Goal: Book appointment/travel/reservation

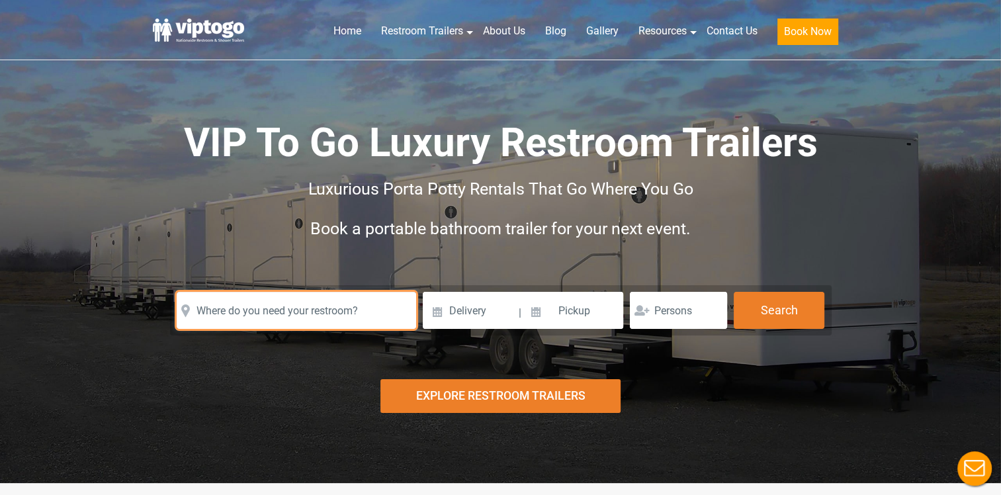
click at [284, 318] on input "text" at bounding box center [296, 310] width 239 height 37
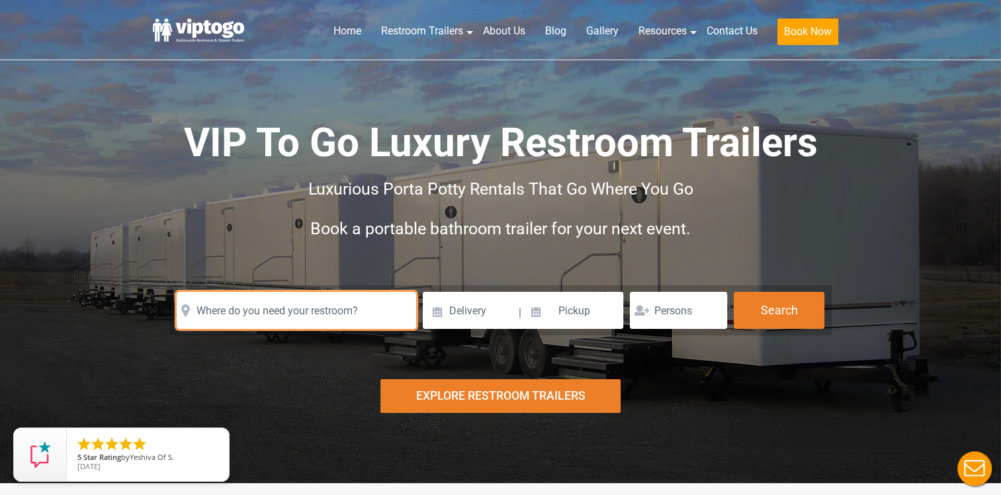
click at [310, 309] on input "text" at bounding box center [296, 310] width 239 height 37
click at [325, 311] on input "text" at bounding box center [296, 310] width 239 height 37
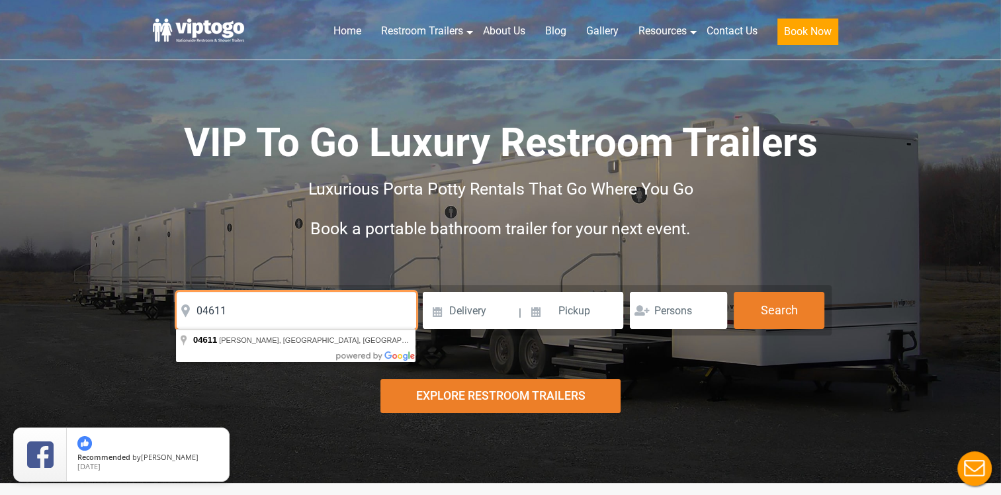
click at [326, 308] on input "04611" at bounding box center [296, 310] width 239 height 37
type input "[PERSON_NAME], ME 04611, [GEOGRAPHIC_DATA]"
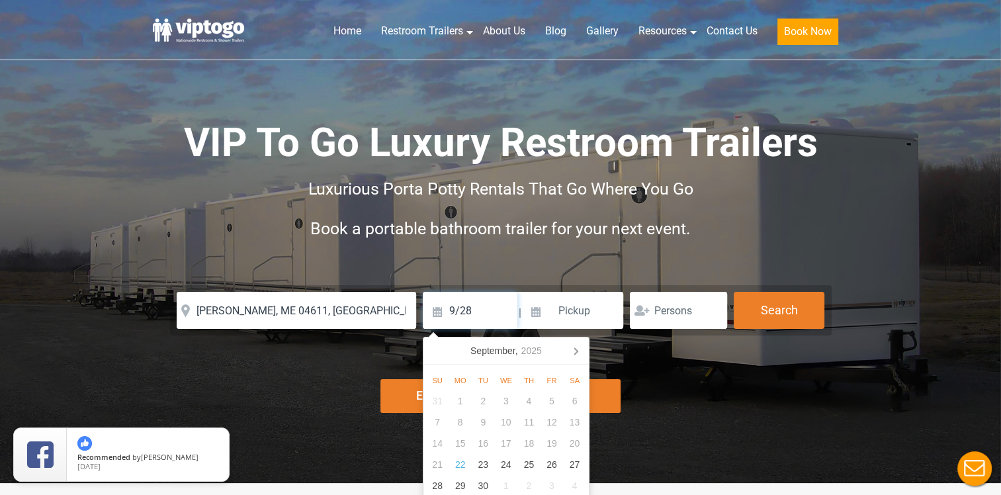
type input "9/28"
click at [566, 317] on input at bounding box center [573, 310] width 101 height 37
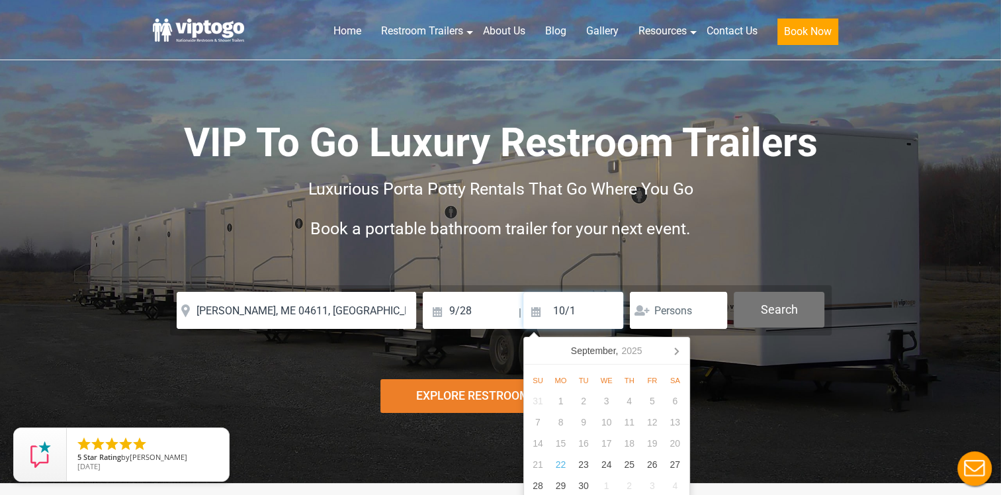
type input "10/1"
click at [796, 310] on button "Search" at bounding box center [778, 310] width 91 height 36
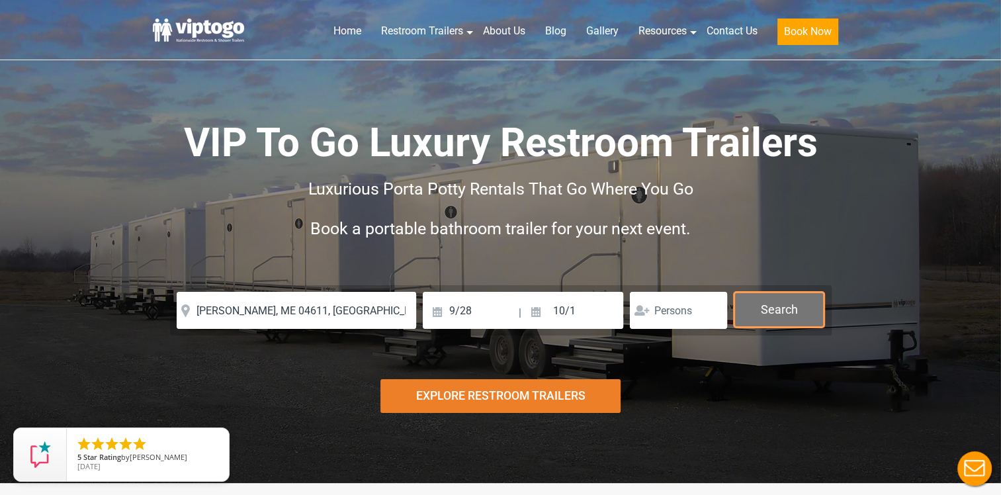
click at [780, 306] on button "Search" at bounding box center [778, 310] width 91 height 36
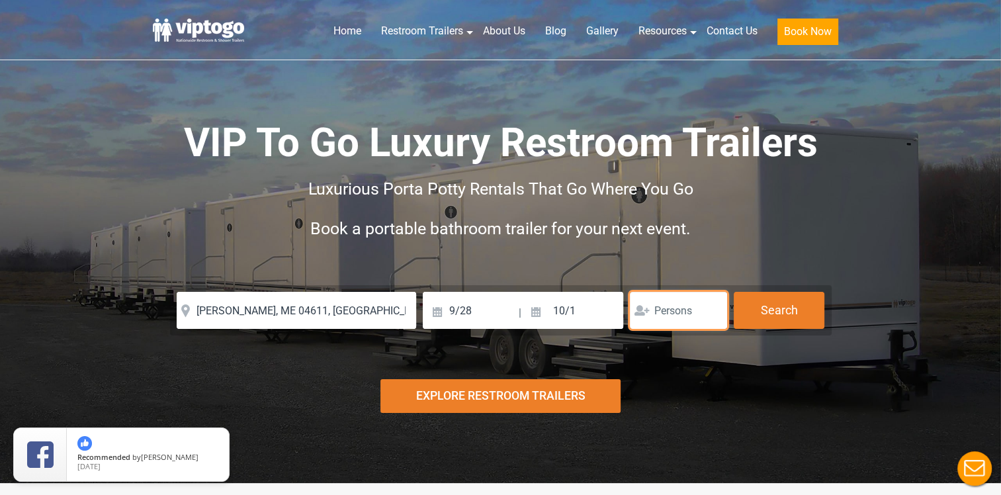
click at [667, 316] on input "number" at bounding box center [678, 310] width 97 height 37
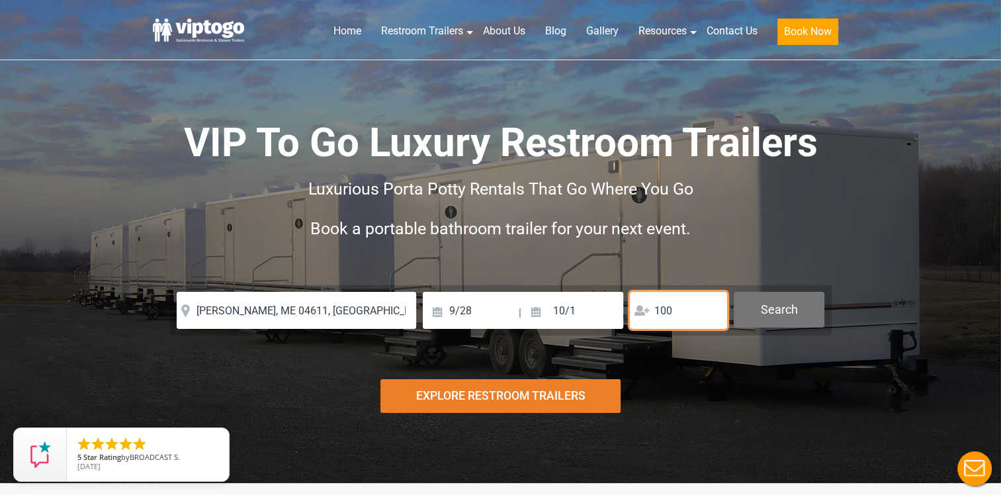
type input "100"
click at [762, 304] on button "Search" at bounding box center [778, 310] width 91 height 36
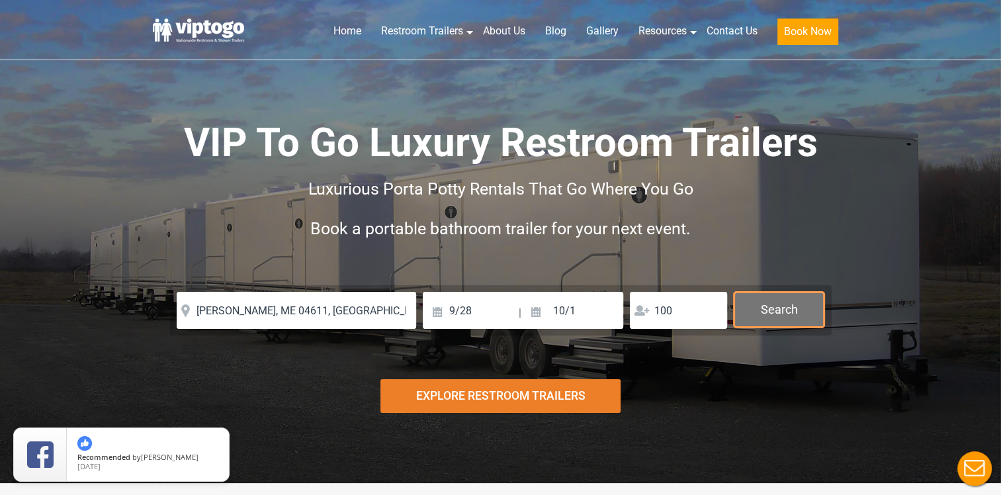
click at [778, 297] on button "Search" at bounding box center [778, 310] width 91 height 36
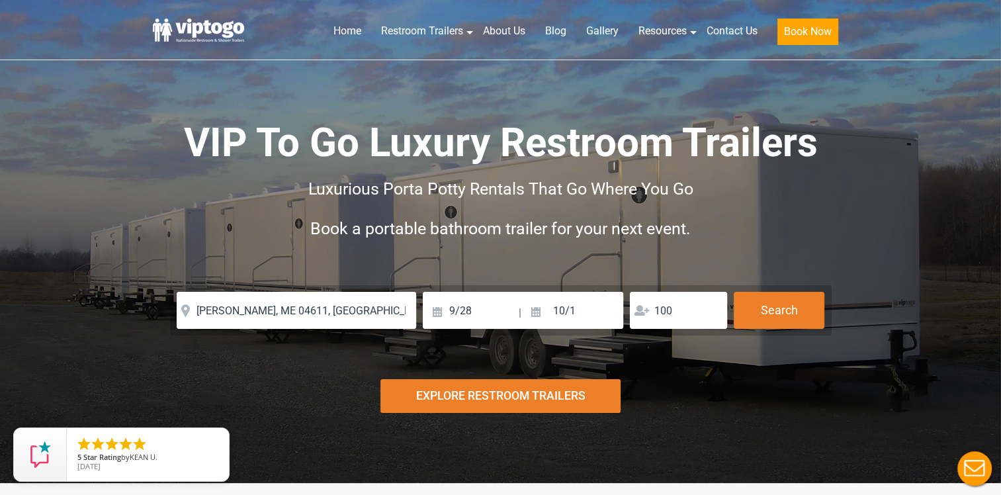
click at [892, 435] on div "Risk-Free Reservation! Free cancellation up to 48 hours before delivery. Book n…" at bounding box center [500, 241] width 1001 height 483
click at [532, 393] on div "Explore Restroom Trailers" at bounding box center [500, 396] width 240 height 34
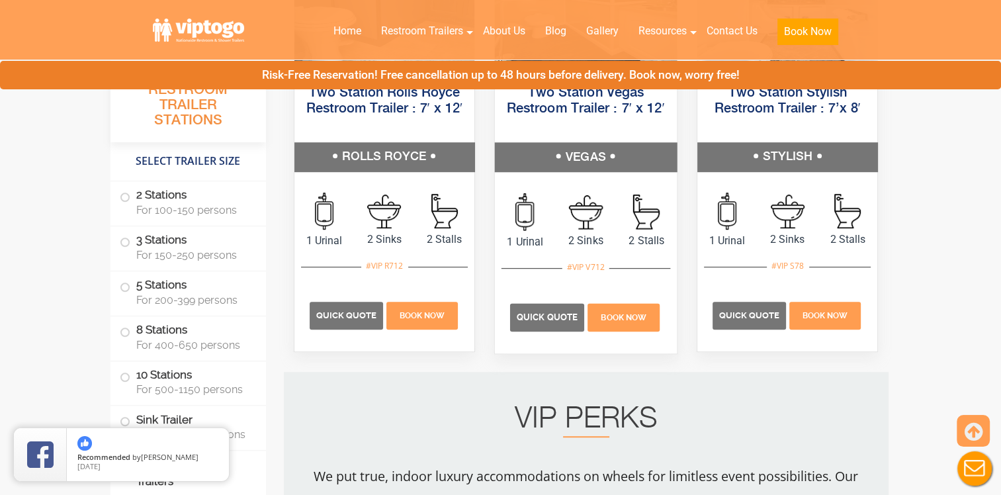
scroll to position [946, 0]
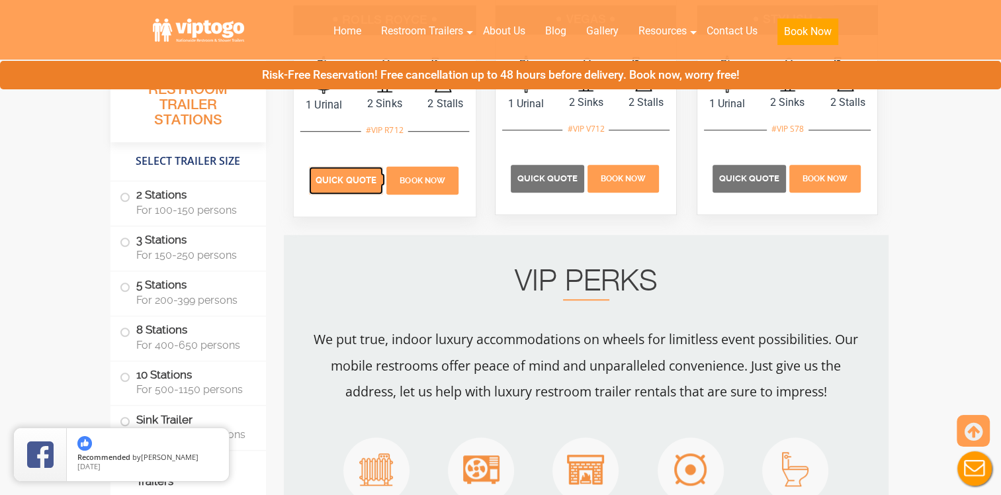
click at [355, 181] on span "Quick Quote" at bounding box center [345, 180] width 61 height 10
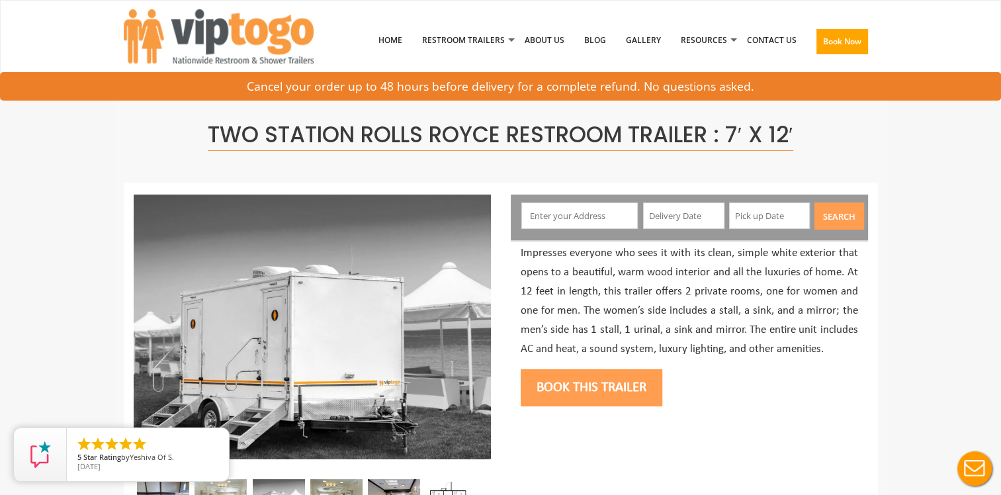
click at [550, 210] on input "text" at bounding box center [579, 215] width 116 height 26
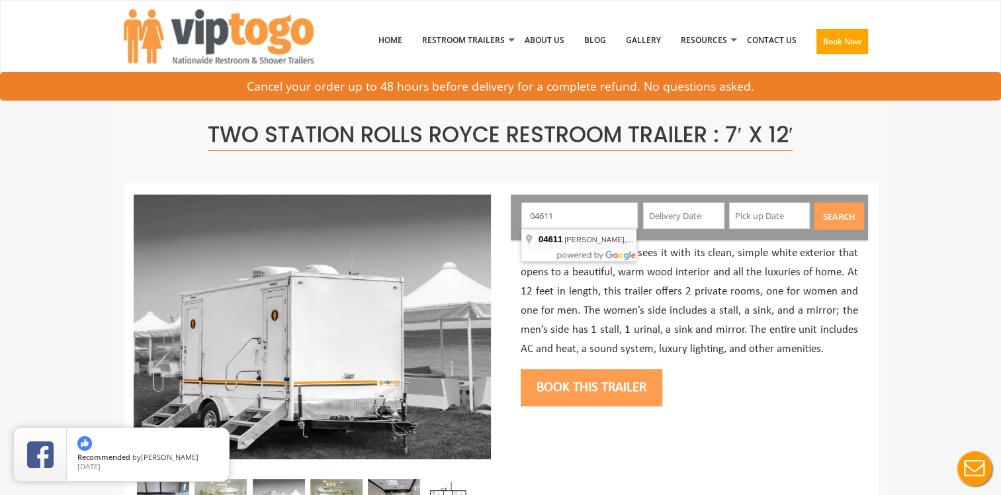
type input "[PERSON_NAME], ME 04611, [GEOGRAPHIC_DATA]"
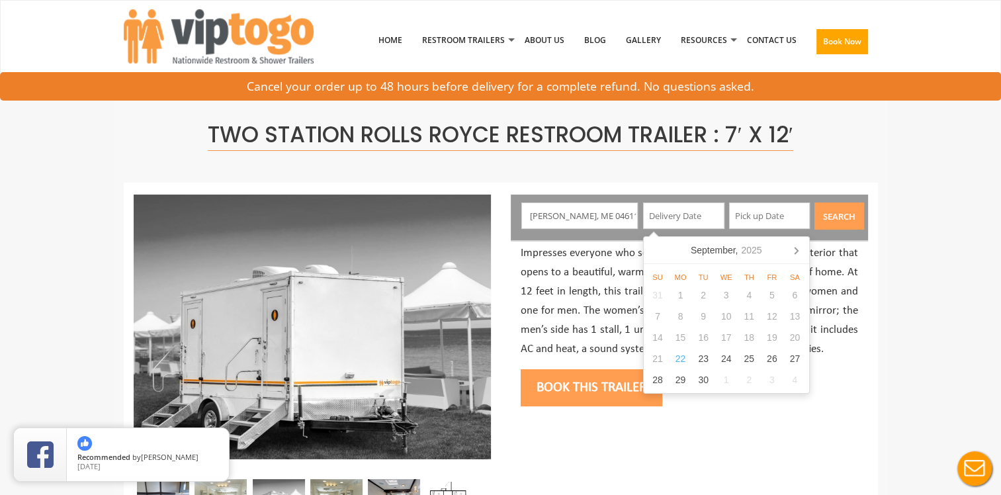
click at [671, 219] on input "text" at bounding box center [683, 215] width 81 height 26
click at [677, 384] on div "29" at bounding box center [680, 379] width 23 height 21
type input "[DATE]"
click at [701, 218] on input "[DATE]" at bounding box center [683, 215] width 81 height 26
click at [794, 208] on input "text" at bounding box center [769, 215] width 81 height 26
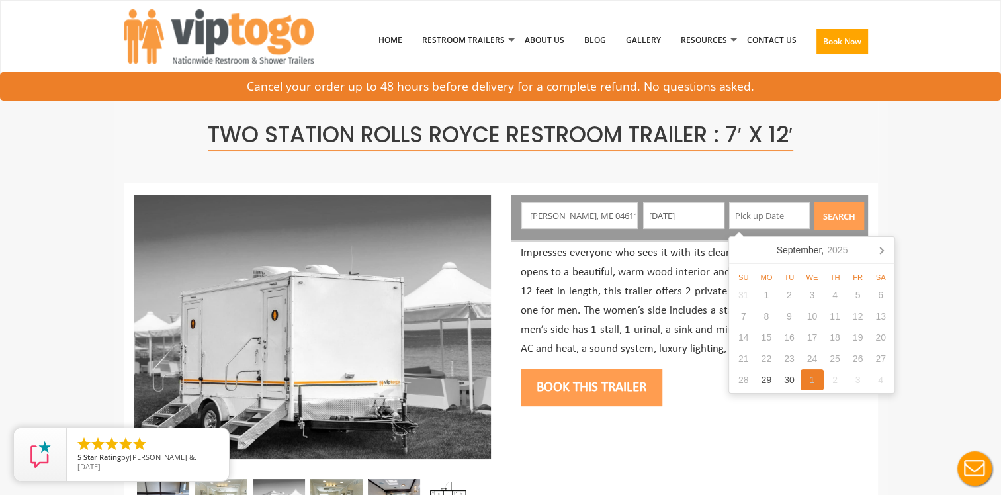
click at [813, 382] on div "1" at bounding box center [811, 379] width 23 height 21
type input "[DATE]"
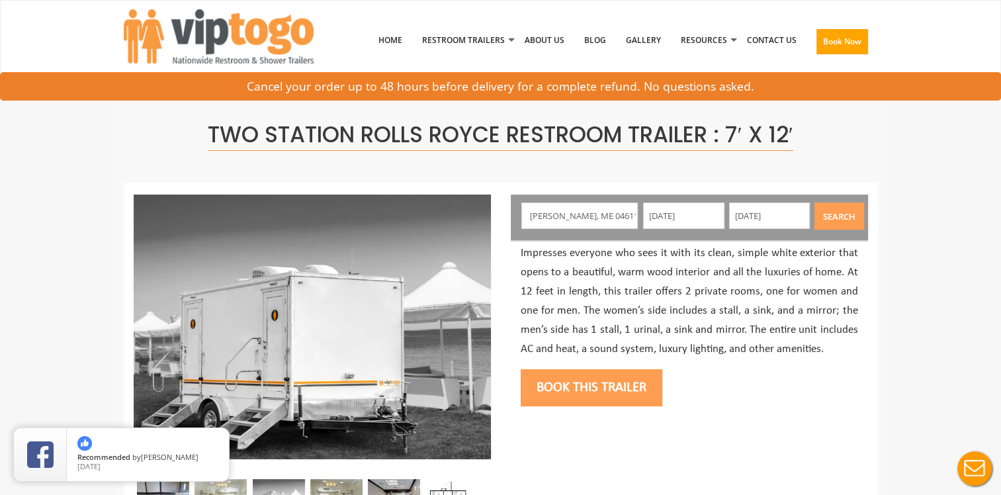
click at [709, 394] on div "Book this trailer" at bounding box center [689, 386] width 337 height 54
click at [613, 394] on button "Book this trailer" at bounding box center [592, 387] width 142 height 37
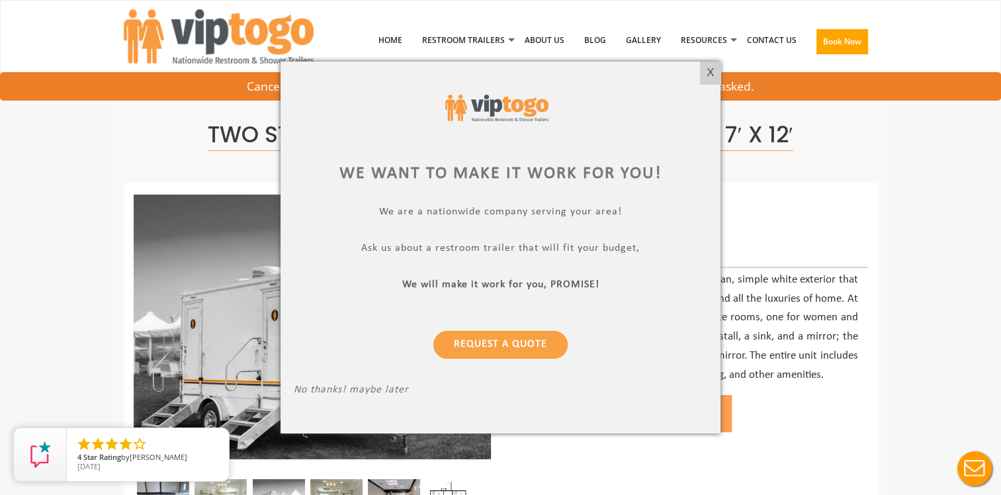
click at [706, 73] on div "X" at bounding box center [710, 73] width 21 height 22
